Goal: Task Accomplishment & Management: Use online tool/utility

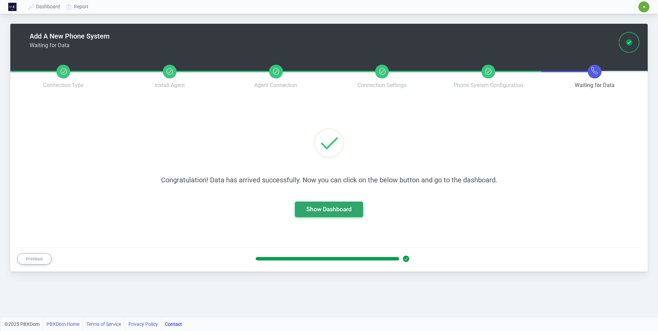
click at [340, 211] on link "Show Dashboard" at bounding box center [328, 209] width 45 height 7
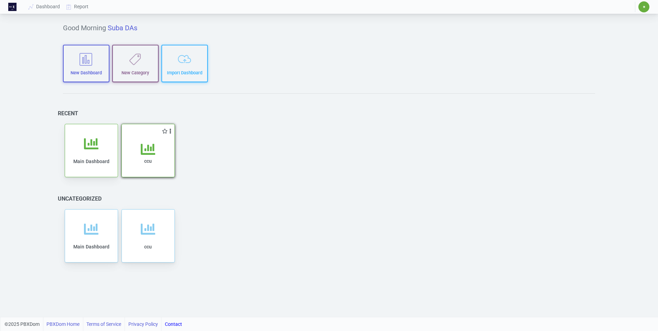
click at [155, 160] on div "ccu" at bounding box center [148, 159] width 39 height 35
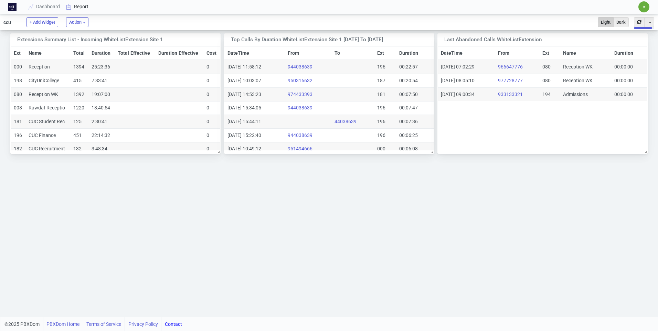
click at [82, 7] on link "Report" at bounding box center [77, 6] width 29 height 13
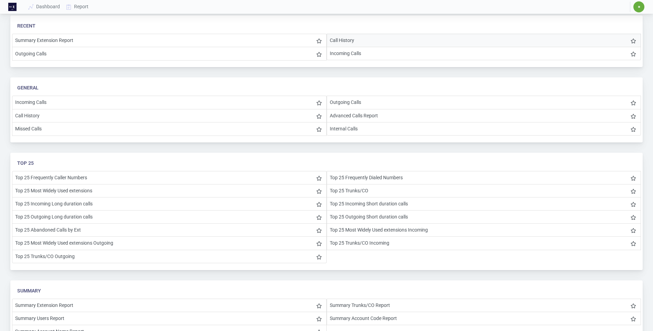
click at [350, 44] on li "Call History" at bounding box center [484, 40] width 315 height 13
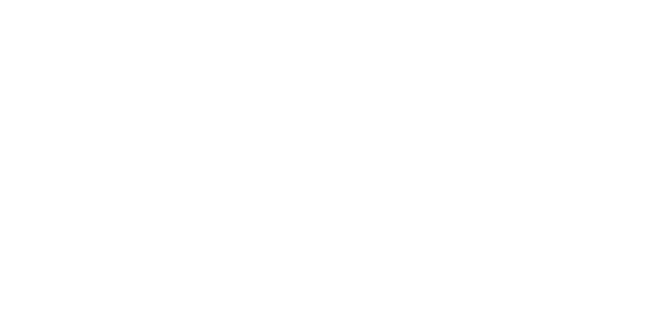
select select "0"
select select "2"
select select "1"
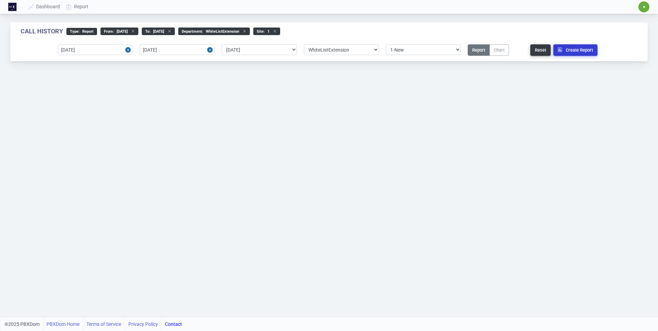
click at [574, 52] on button "Create Report" at bounding box center [575, 49] width 44 height 11
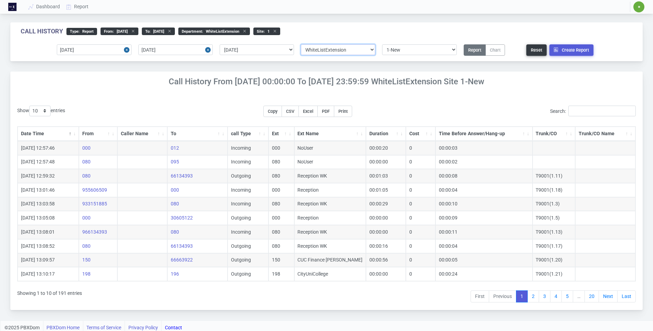
click at [321, 51] on select "Select department/group exceptionExtension WhiteListExtension" at bounding box center [338, 49] width 74 height 11
click at [301, 44] on select "Select department/group exceptionExtension WhiteListExtension" at bounding box center [338, 49] width 74 height 11
click at [566, 48] on button "Create Report" at bounding box center [571, 49] width 44 height 11
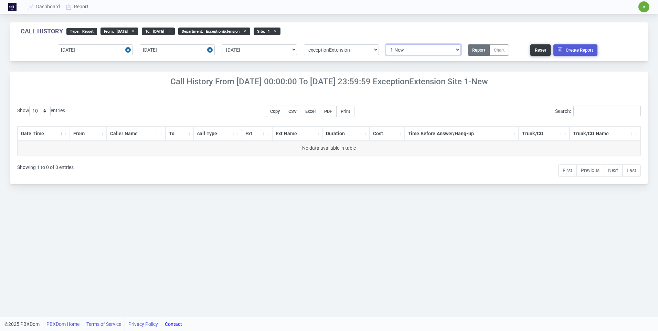
click at [458, 50] on select "Select site 1-New" at bounding box center [423, 49] width 75 height 11
click at [386, 44] on select "Select site 1-New" at bounding box center [423, 49] width 75 height 11
click at [376, 49] on select "Select department/group exceptionExtension WhiteListExtension" at bounding box center [341, 49] width 75 height 11
select select "2"
click at [304, 44] on select "Select department/group exceptionExtension WhiteListExtension" at bounding box center [341, 49] width 75 height 11
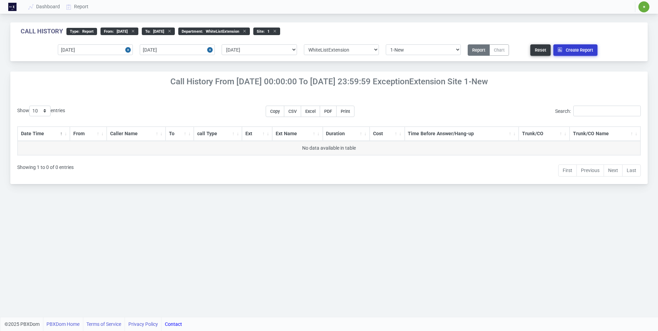
click at [564, 52] on button "Create Report" at bounding box center [575, 49] width 44 height 11
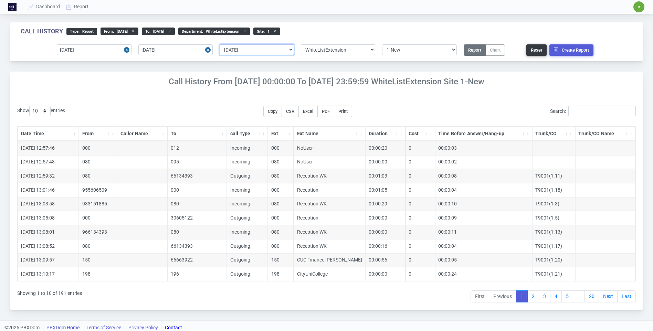
click at [253, 48] on select "Select predefined [DATE] [DATE] Current Year Current Month Current Week Previou…" at bounding box center [257, 49] width 74 height 11
click at [244, 50] on select "Select predefined [DATE] [DATE] Current Year Current Month Current Week Previou…" at bounding box center [257, 49] width 74 height 11
select select "1"
click at [220, 44] on select "Select predefined [DATE] [DATE] Current Year Current Month Current Week Previou…" at bounding box center [257, 49] width 74 height 11
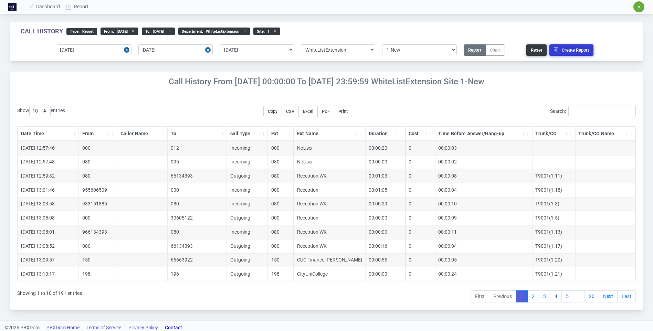
click at [574, 48] on button "Create Report" at bounding box center [571, 49] width 44 height 11
click at [45, 6] on link "Dashboard" at bounding box center [44, 6] width 38 height 13
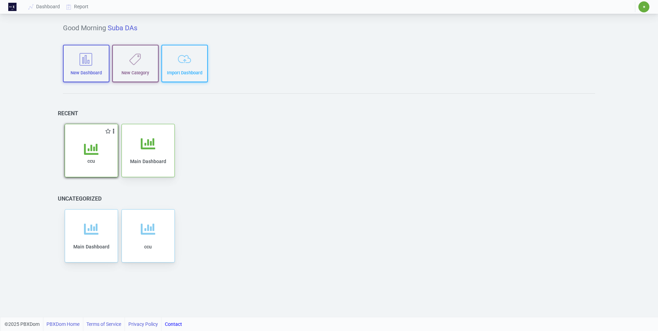
click at [92, 161] on span "ccu" at bounding box center [91, 161] width 8 height 6
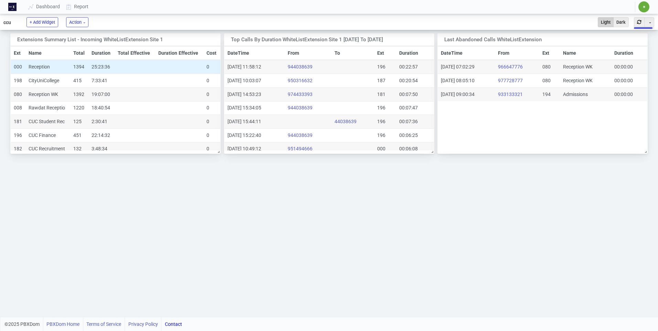
click at [43, 67] on td "Reception" at bounding box center [48, 67] width 45 height 14
click at [75, 68] on td "1394" at bounding box center [79, 67] width 18 height 14
click at [37, 67] on td "Reception" at bounding box center [48, 67] width 45 height 14
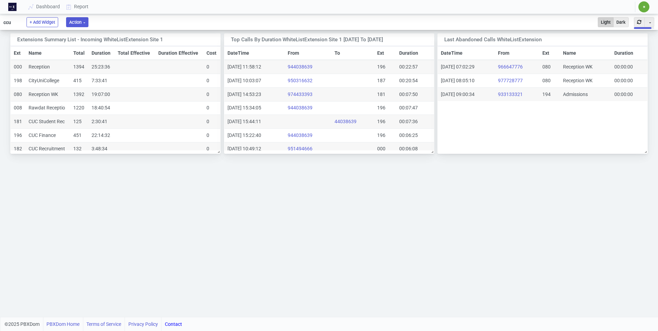
click at [84, 21] on button "Action" at bounding box center [77, 22] width 22 height 10
click at [172, 229] on div "Extensions Summary List - Incoming WhiteListExtension Site 1 Toggle Dropdown Du…" at bounding box center [329, 173] width 658 height 287
click at [640, 21] on button "button" at bounding box center [639, 22] width 11 height 10
click at [8, 23] on div "ccu" at bounding box center [10, 22] width 21 height 14
click at [15, 10] on img at bounding box center [12, 7] width 8 height 8
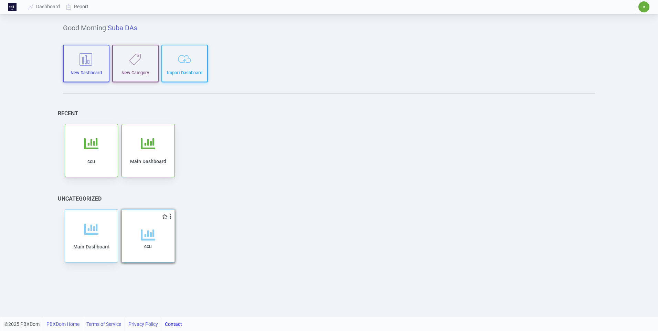
click at [155, 252] on div "ccu" at bounding box center [148, 245] width 39 height 35
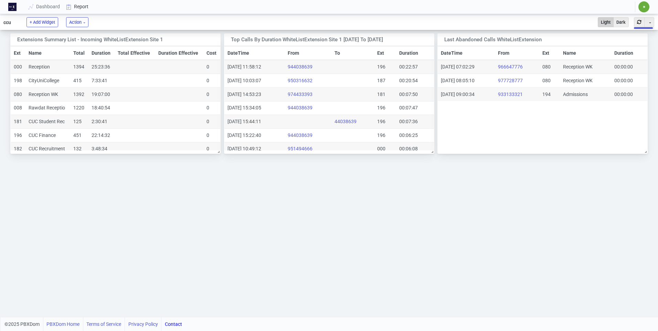
click at [76, 6] on link "Report" at bounding box center [77, 6] width 29 height 13
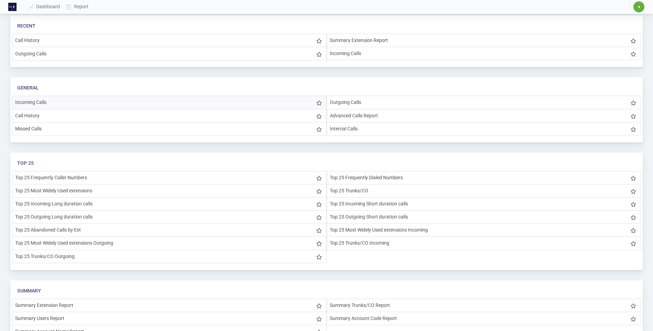
click at [37, 103] on li "Incoming Calls" at bounding box center [169, 102] width 315 height 13
select select "1"
select select "2"
select select "1"
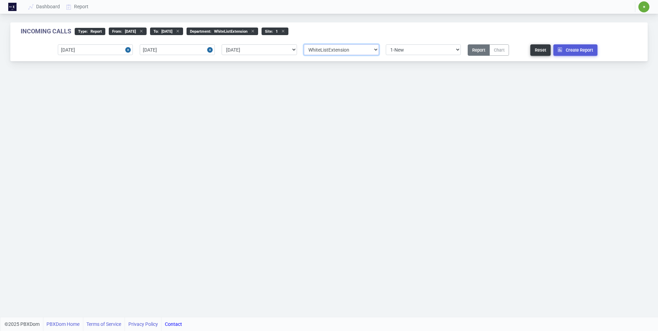
click at [328, 50] on select "Select department/group exceptionExtension WhiteListExtension" at bounding box center [341, 49] width 75 height 11
select select "0"
click at [304, 44] on select "Select department/group exceptionExtension WhiteListExtension" at bounding box center [341, 49] width 75 height 11
click at [331, 51] on select "Select department/group exceptionExtension WhiteListExtension" at bounding box center [341, 49] width 75 height 11
click at [448, 52] on select "Select site 1-New" at bounding box center [423, 49] width 75 height 11
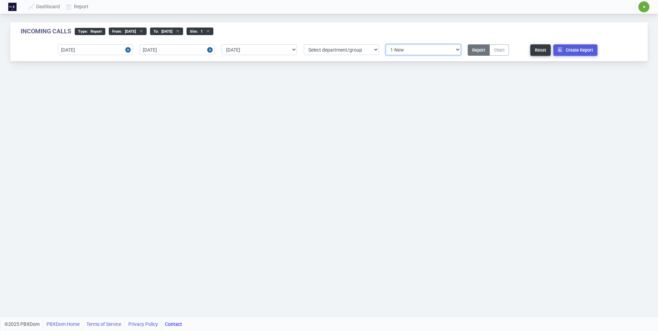
click at [448, 52] on select "Select site 1-New" at bounding box center [423, 49] width 75 height 11
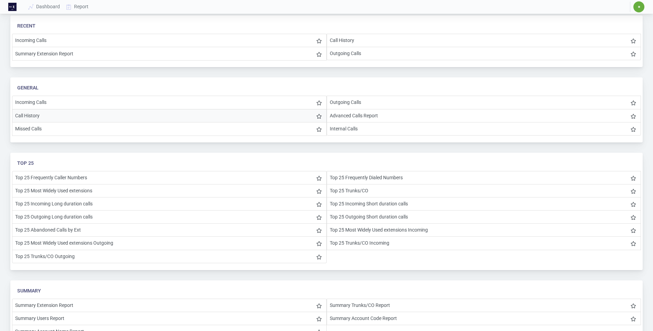
click at [31, 115] on li "Call History" at bounding box center [169, 115] width 315 height 13
select select "1"
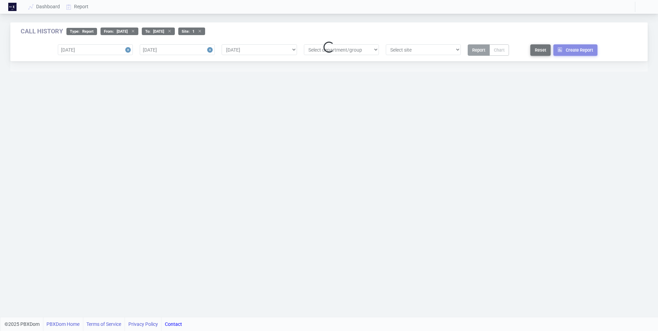
select select "1"
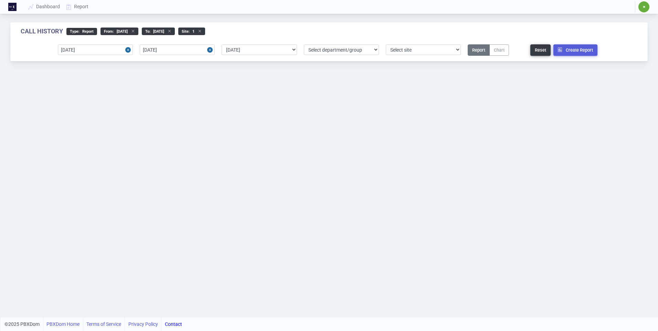
select select "1"
click at [114, 51] on input "[DATE]" at bounding box center [95, 49] width 75 height 11
click at [78, 102] on div "6" at bounding box center [77, 103] width 9 height 9
type input "[DATE]"
click at [183, 51] on input "[DATE]" at bounding box center [177, 49] width 75 height 11
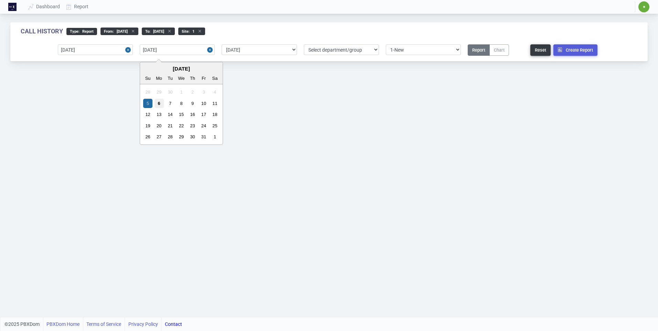
click at [158, 104] on div "6" at bounding box center [159, 103] width 9 height 9
type input "[DATE]"
click at [281, 52] on select "Select predefined [DATE] [DATE] Current Year Current Month Current Week Previou…" at bounding box center [259, 49] width 75 height 11
select select
click at [222, 44] on select "Select predefined [DATE] [DATE] Current Year Current Month Current Week Previou…" at bounding box center [259, 49] width 75 height 11
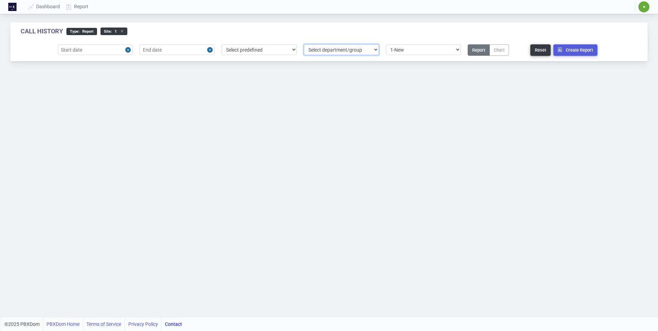
click at [353, 48] on select "Select department/group exceptionExtension WhiteListExtension" at bounding box center [341, 49] width 75 height 11
click at [571, 50] on button "Create Report" at bounding box center [575, 49] width 44 height 11
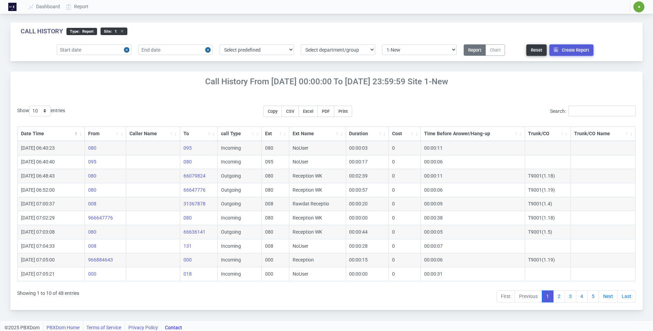
click at [107, 131] on th "From" at bounding box center [105, 134] width 41 height 14
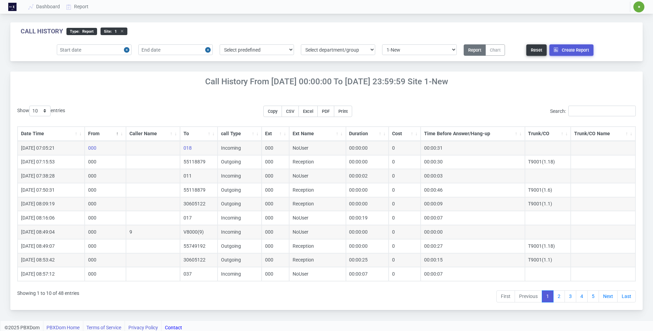
click at [103, 134] on th "From" at bounding box center [105, 134] width 41 height 14
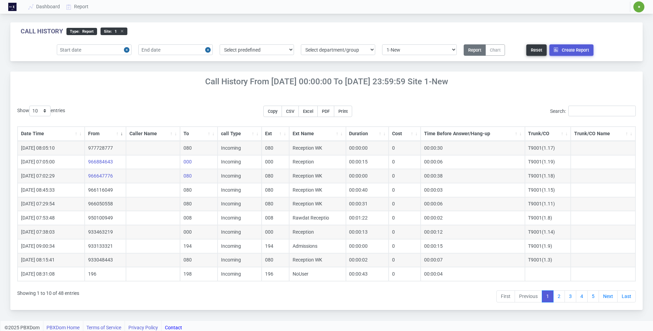
click at [195, 135] on th "To" at bounding box center [199, 134] width 38 height 14
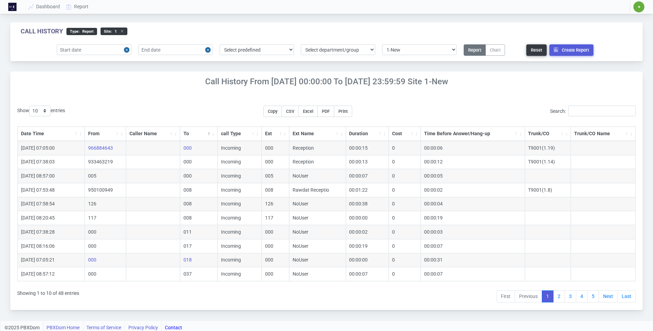
click at [195, 135] on th "To" at bounding box center [199, 134] width 38 height 14
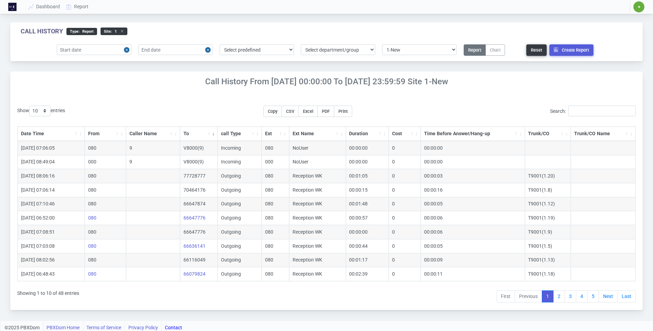
click at [231, 133] on th "call Type" at bounding box center [240, 134] width 44 height 14
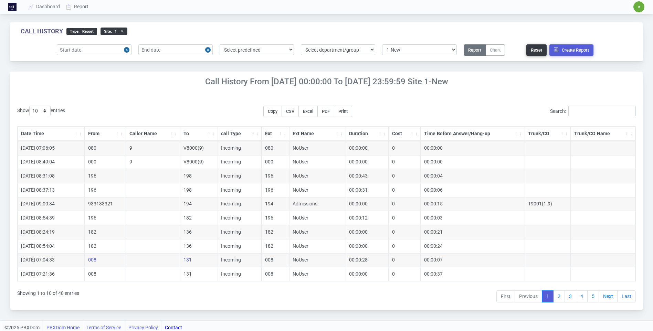
click at [231, 133] on th "call Type" at bounding box center [240, 134] width 44 height 14
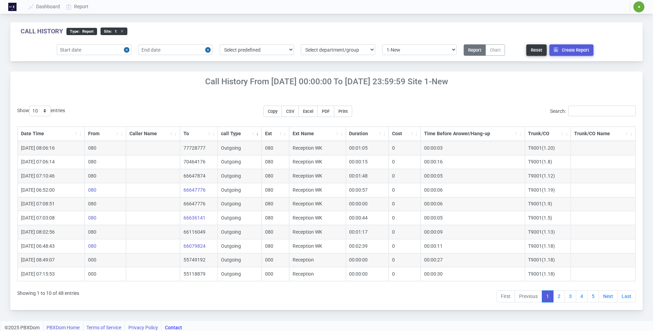
click at [98, 136] on th "From" at bounding box center [105, 134] width 41 height 14
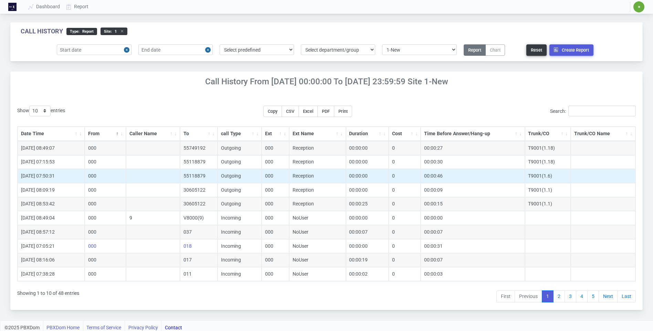
scroll to position [3, 0]
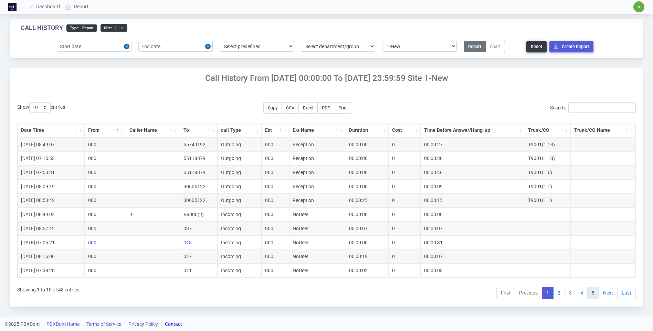
click at [594, 292] on link "5" at bounding box center [593, 293] width 12 height 12
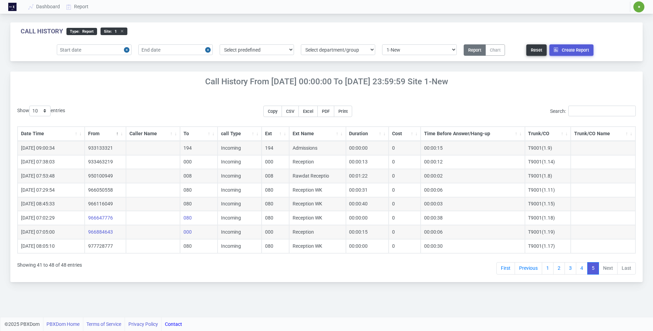
scroll to position [0, 0]
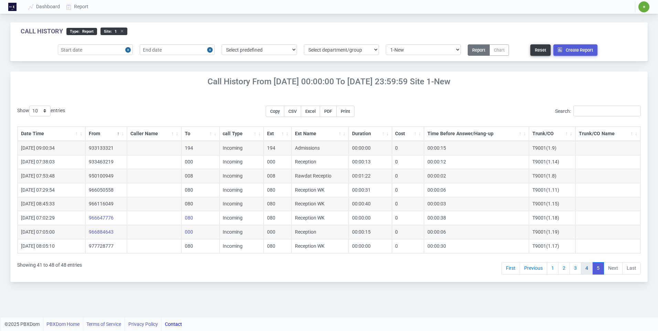
click at [587, 267] on link "4" at bounding box center [587, 268] width 12 height 12
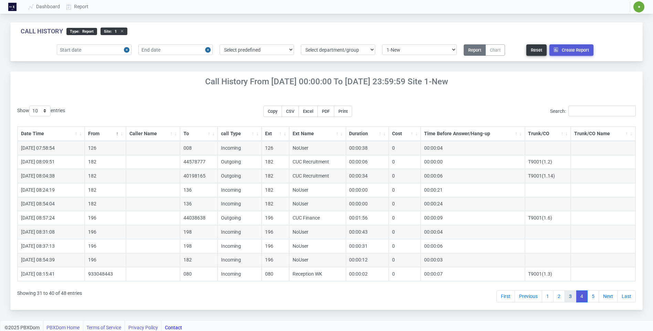
click at [569, 297] on link "3" at bounding box center [570, 296] width 12 height 12
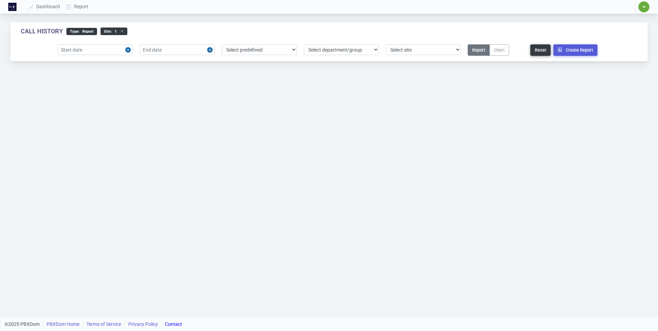
select select "1"
click at [568, 51] on button "Create Report" at bounding box center [575, 49] width 44 height 11
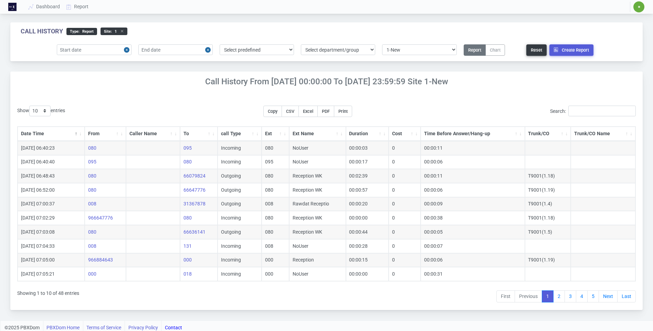
click at [638, 11] on span "✷" at bounding box center [638, 6] width 11 height 11
